Goal: Check status: Check status

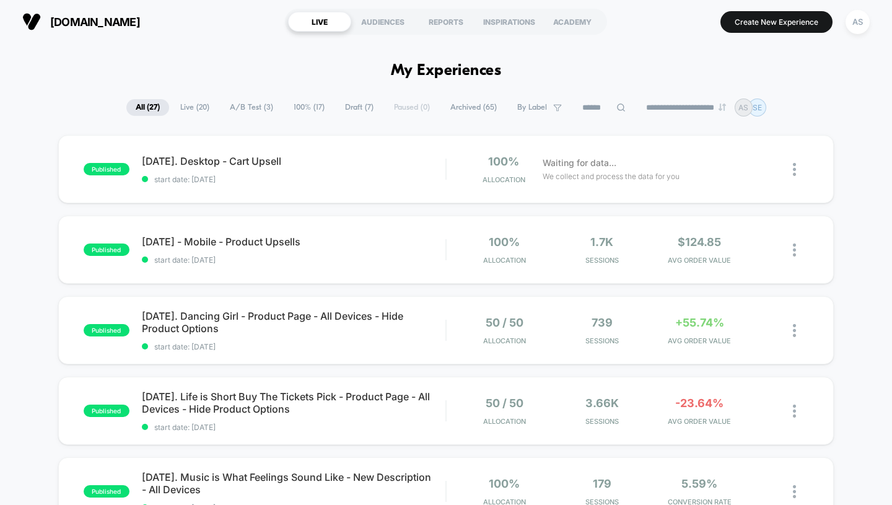
click at [441, 18] on div "REPORTS" at bounding box center [446, 22] width 63 height 20
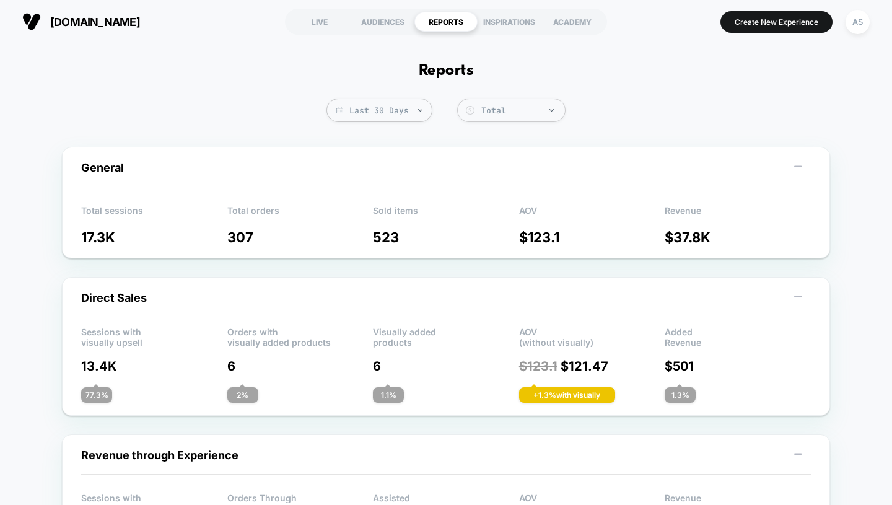
click at [419, 115] on span "Last 30 Days" at bounding box center [380, 111] width 106 height 24
select select "*"
select select "****"
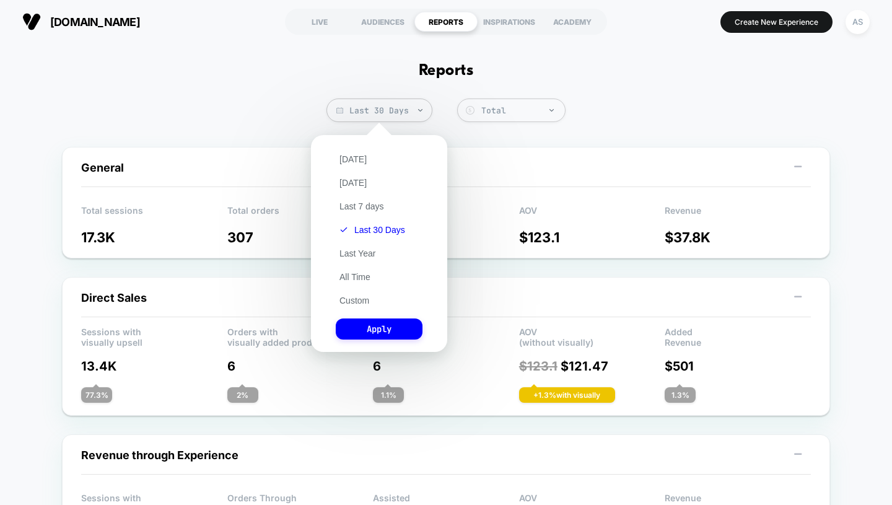
click at [366, 301] on button "Custom" at bounding box center [354, 300] width 37 height 11
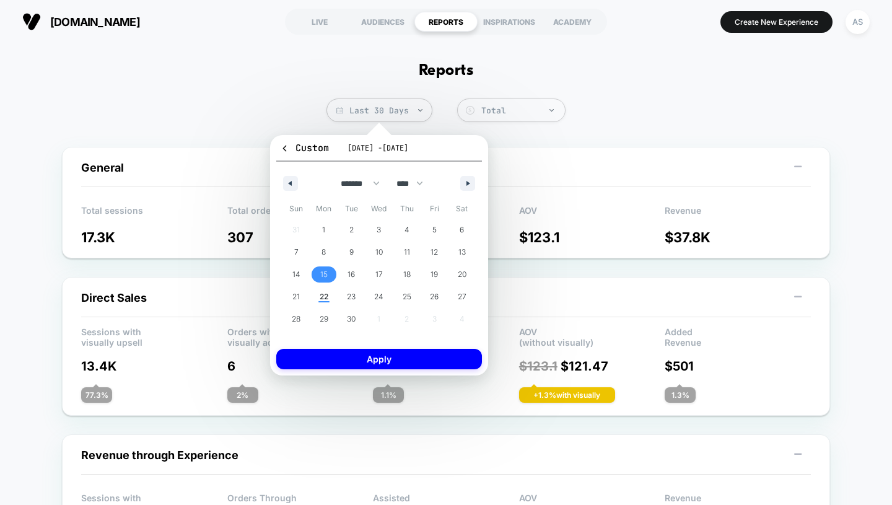
click at [325, 273] on span "15" at bounding box center [323, 274] width 7 height 22
click at [303, 294] on span "21" at bounding box center [297, 297] width 28 height 16
click at [357, 361] on button "Apply" at bounding box center [379, 359] width 206 height 20
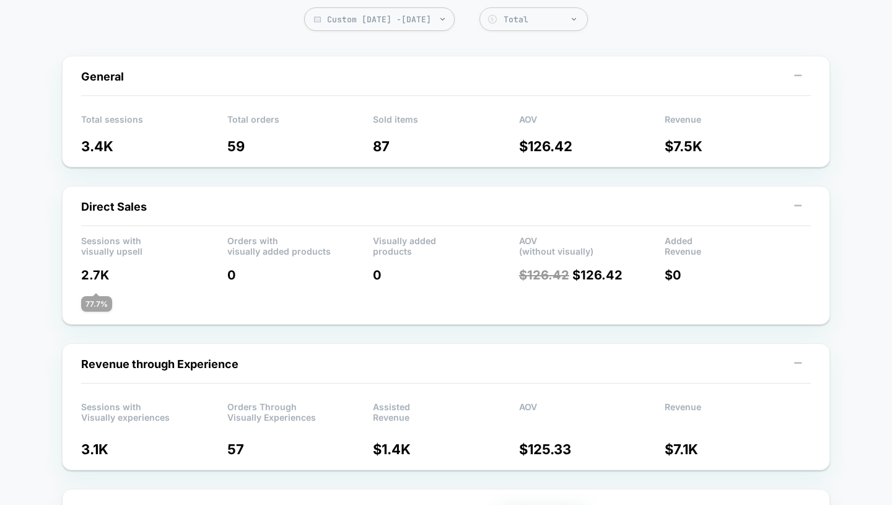
scroll to position [87, 0]
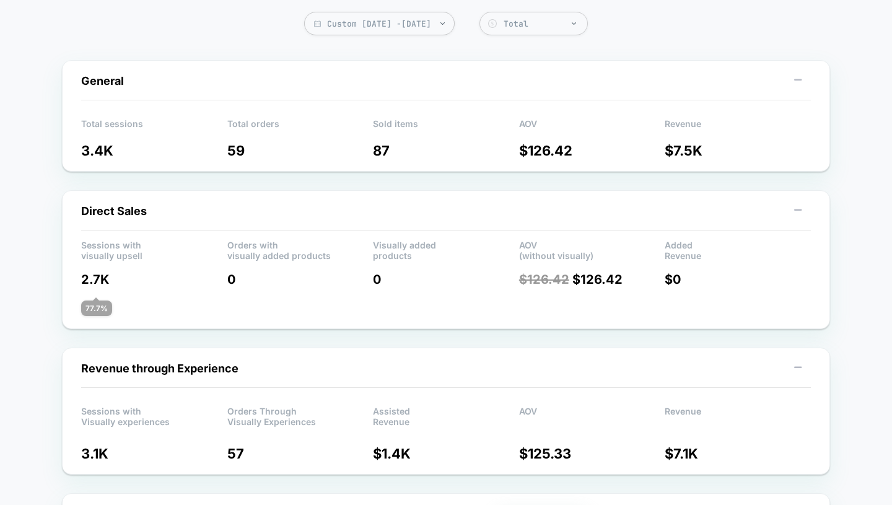
click at [410, 20] on span "Custom [DATE] - [DATE]" at bounding box center [379, 24] width 151 height 24
select select "*"
select select "****"
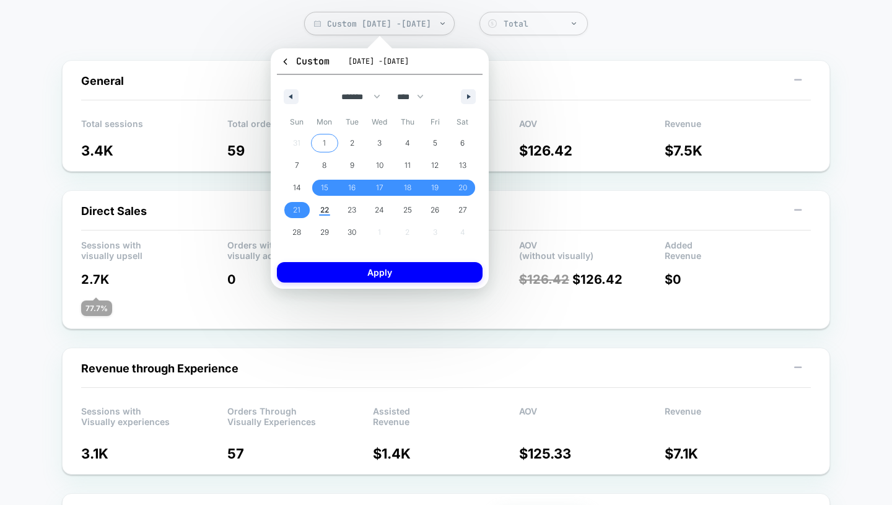
click at [327, 138] on span "1" at bounding box center [325, 143] width 28 height 16
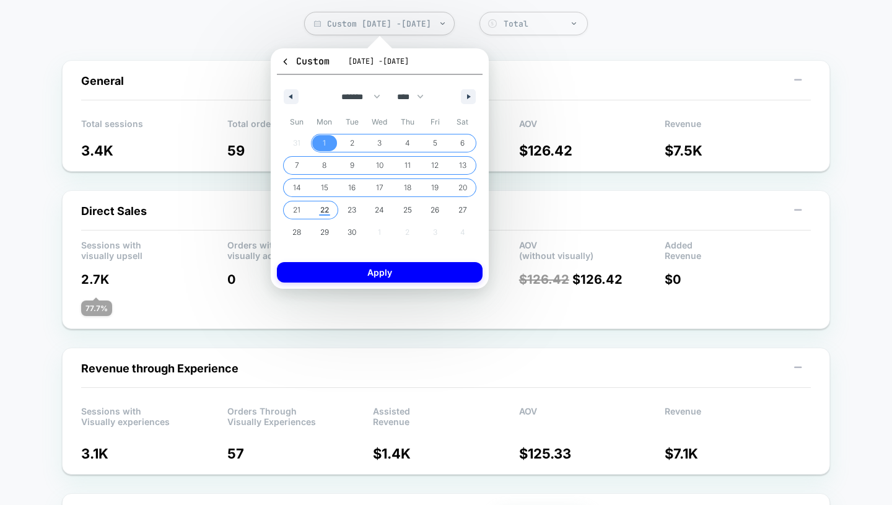
click at [329, 213] on span "22" at bounding box center [324, 210] width 9 height 22
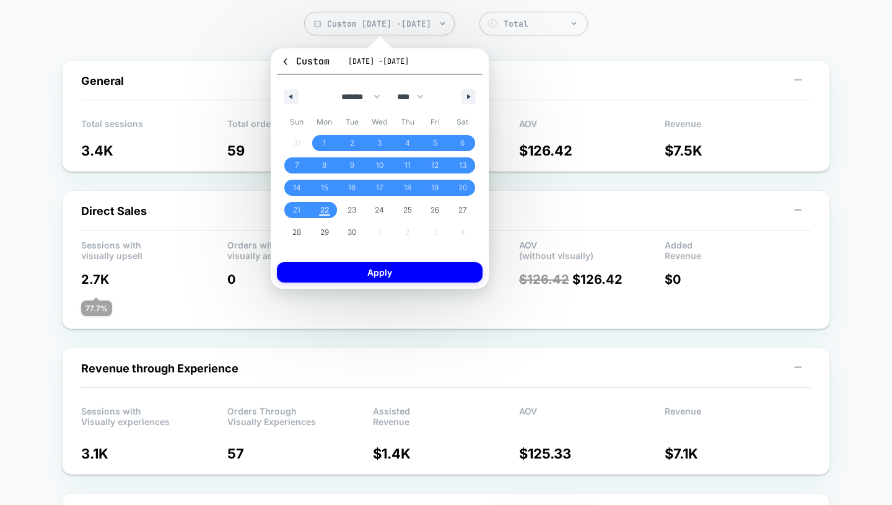
click at [358, 283] on div "Custom [DATE] - [DATE] ******* ******** ***** ***** *** **** **** ****** ******…" at bounding box center [380, 168] width 218 height 240
click at [351, 280] on button "Apply" at bounding box center [380, 272] width 206 height 20
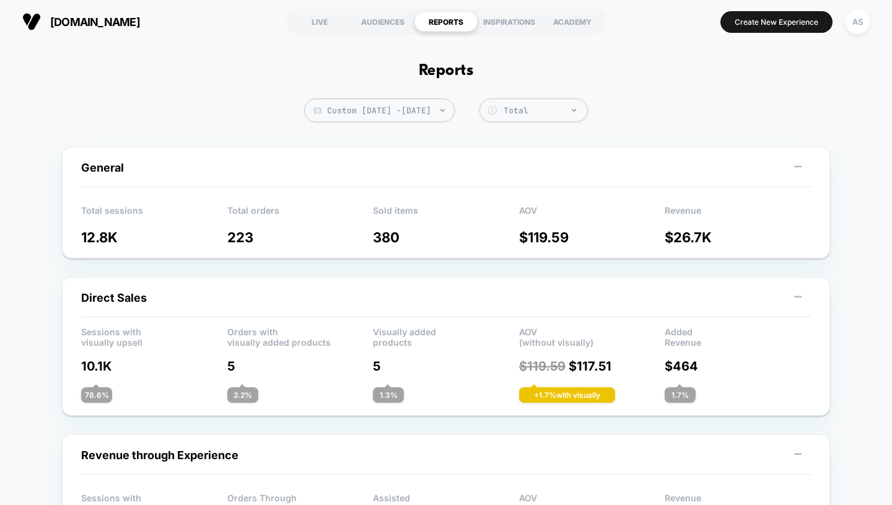
click at [325, 30] on div "LIVE" at bounding box center [319, 22] width 63 height 20
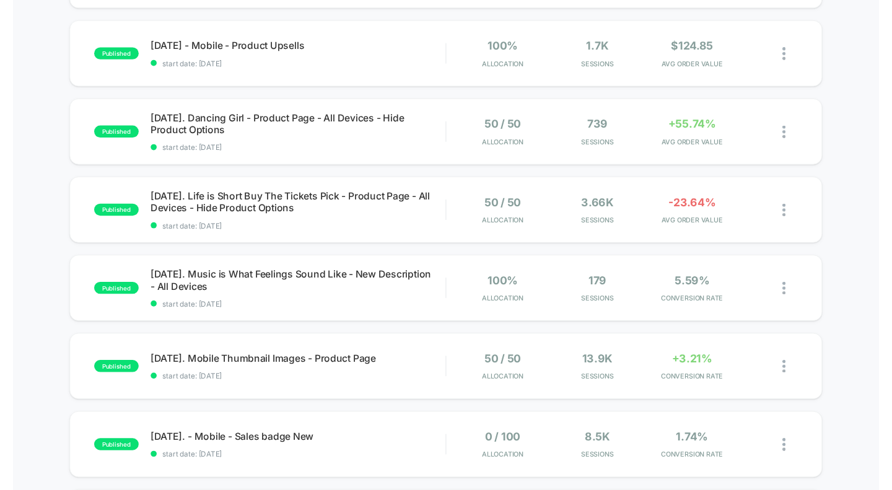
scroll to position [166, 0]
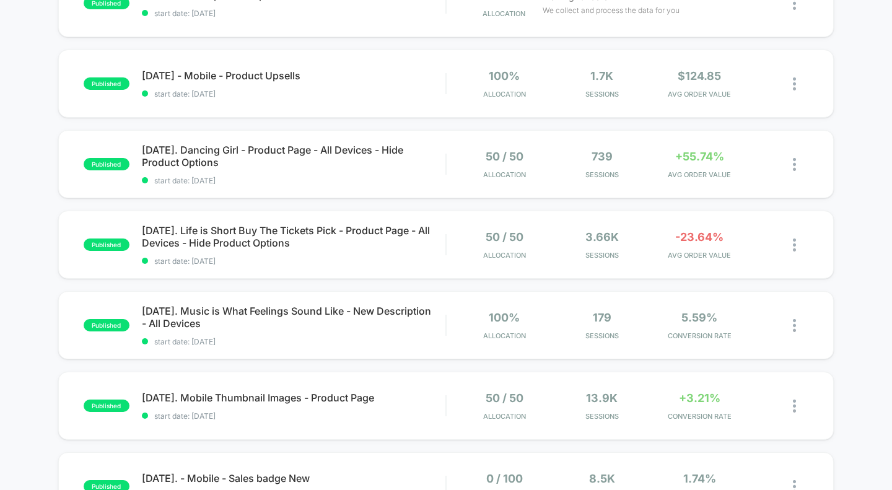
click at [296, 392] on span "[DATE]. Mobile Thumbnail Images - Product Page" at bounding box center [294, 398] width 304 height 12
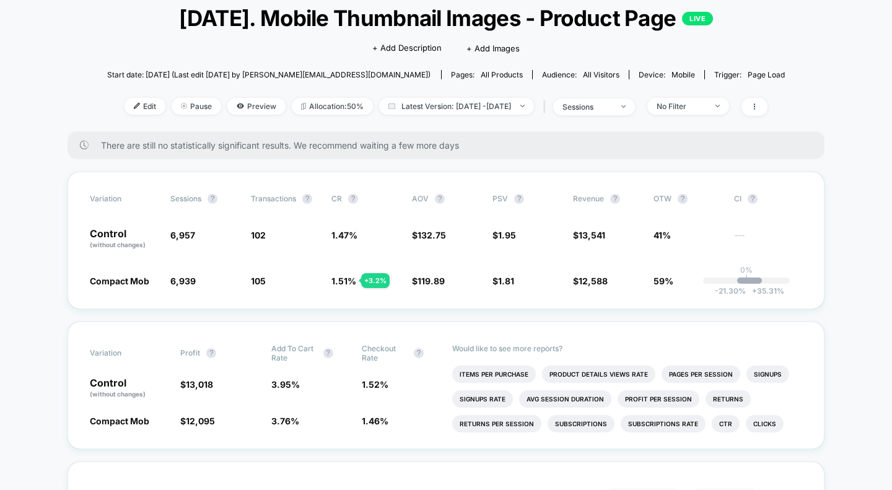
scroll to position [47, 0]
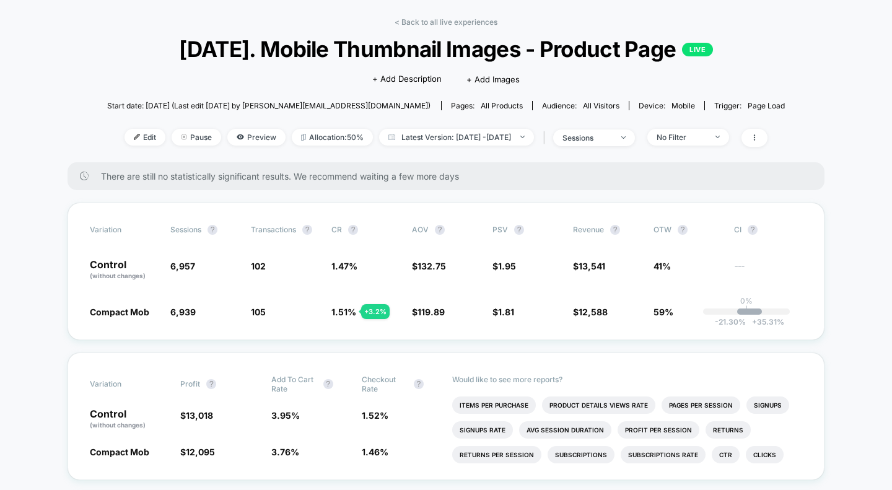
click at [416, 31] on div "< Back to all live experiences [DATE]. Mobile Thumbnail Images - Product Page L…" at bounding box center [446, 89] width 679 height 145
click at [437, 22] on link "< Back to all live experiences" at bounding box center [446, 21] width 103 height 9
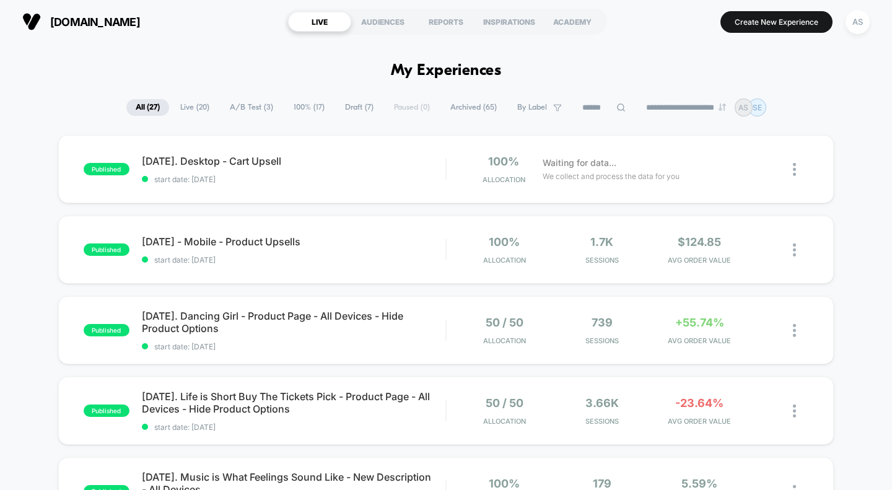
scroll to position [53, 0]
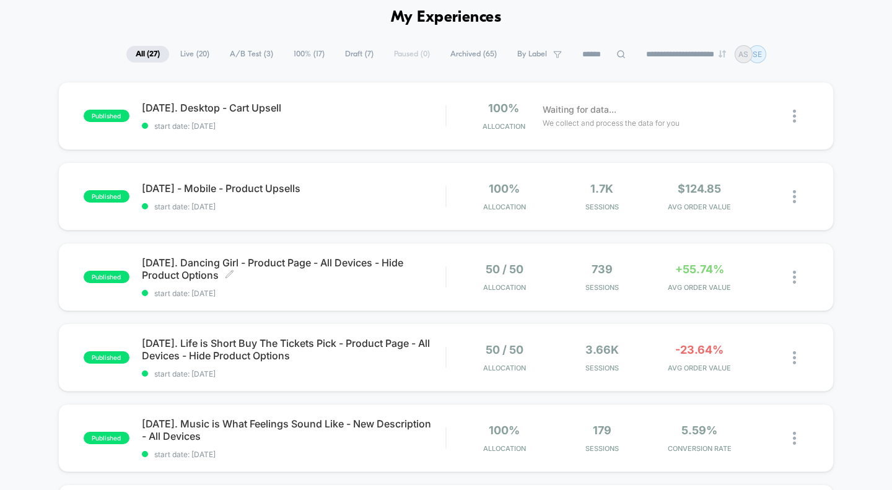
click at [292, 261] on span "[DATE]. Dancing Girl - Product Page - All Devices - Hide Product Options Click …" at bounding box center [294, 269] width 304 height 25
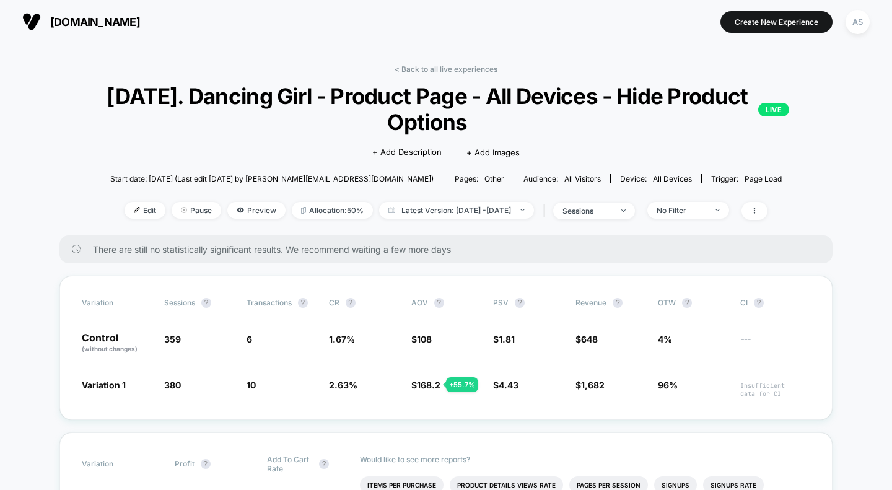
click at [433, 70] on link "< Back to all live experiences" at bounding box center [446, 68] width 103 height 9
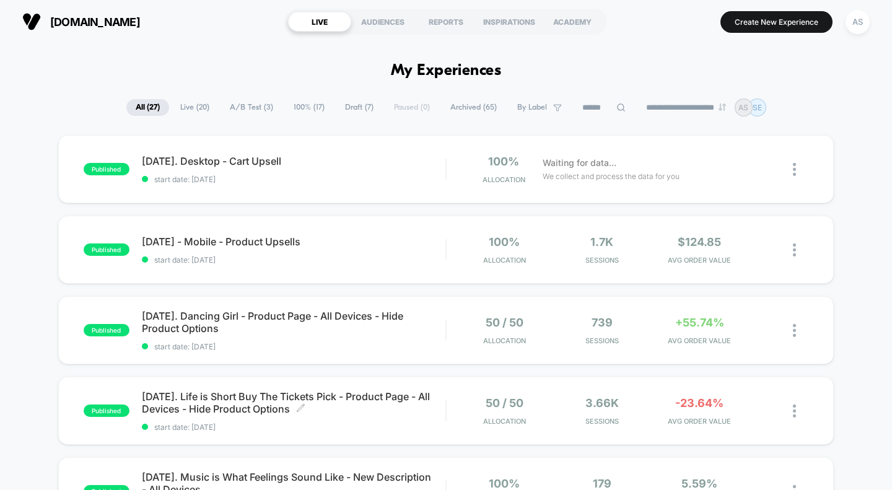
click at [289, 400] on span "[DATE]. Life is Short Buy The Tickets Pick - Product Page - All Devices - Hide …" at bounding box center [294, 402] width 304 height 25
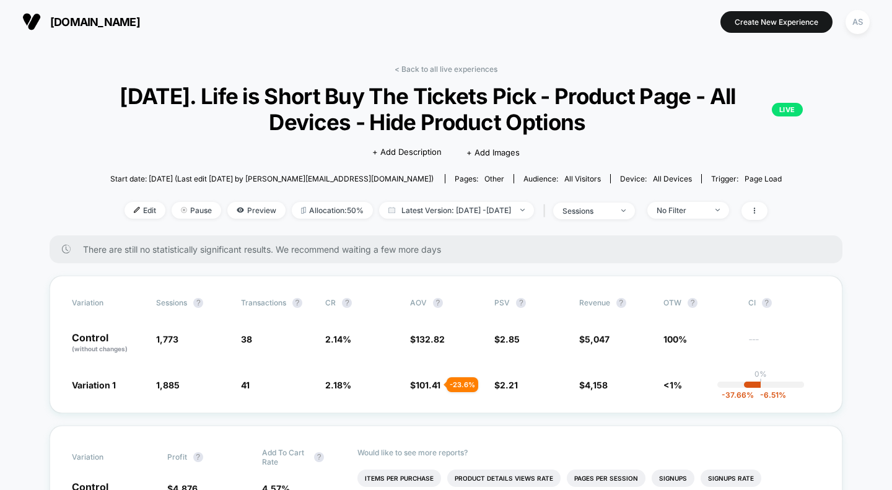
click at [463, 66] on link "< Back to all live experiences" at bounding box center [446, 68] width 103 height 9
